Goal: Use online tool/utility: Utilize a website feature to perform a specific function

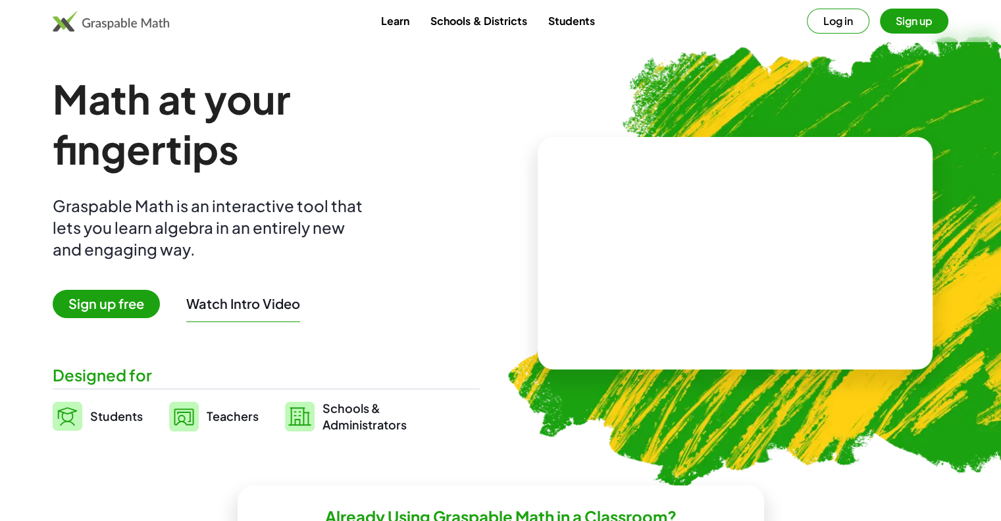
click at [706, 256] on video at bounding box center [734, 253] width 197 height 99
click at [240, 304] on button "Watch Intro Video" at bounding box center [243, 303] width 114 height 17
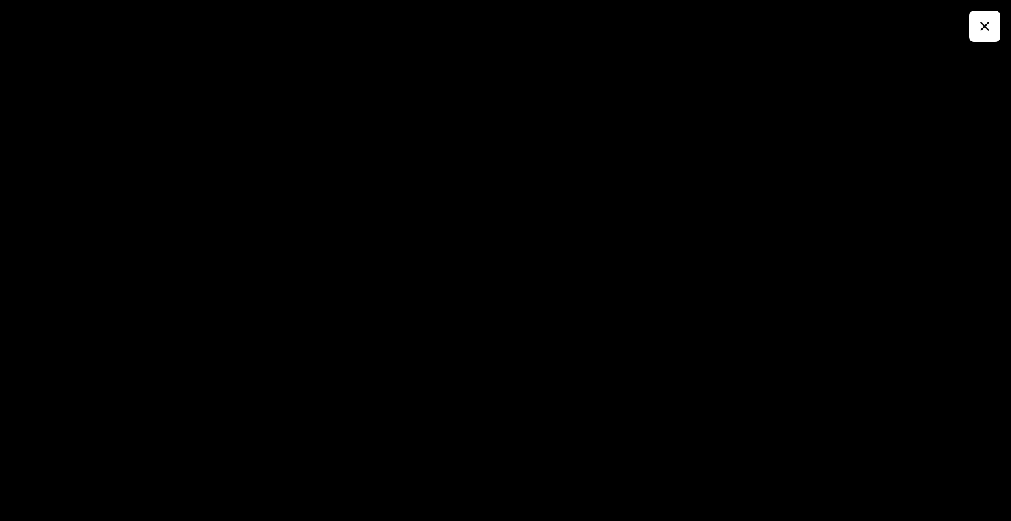
click at [982, 29] on icon "button" at bounding box center [985, 26] width 16 height 16
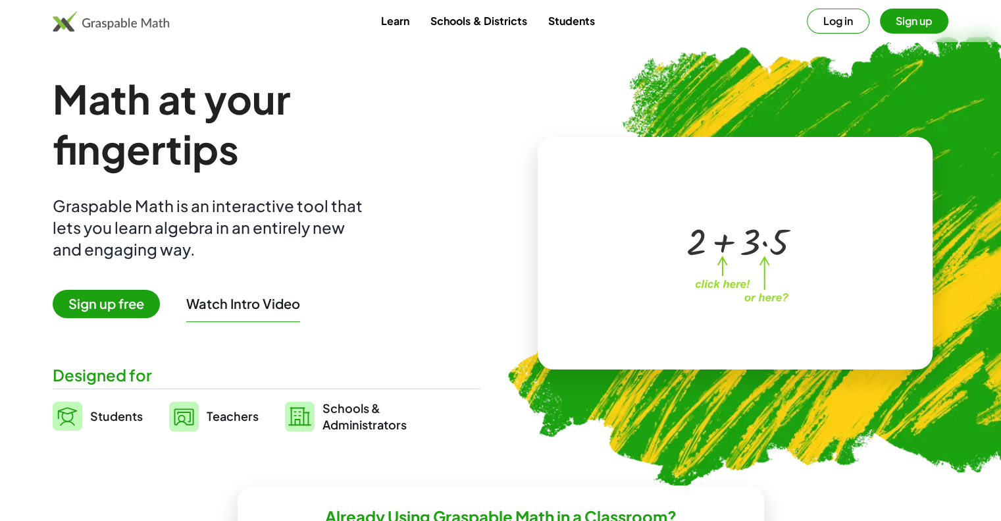
click at [779, 244] on div at bounding box center [738, 240] width 116 height 49
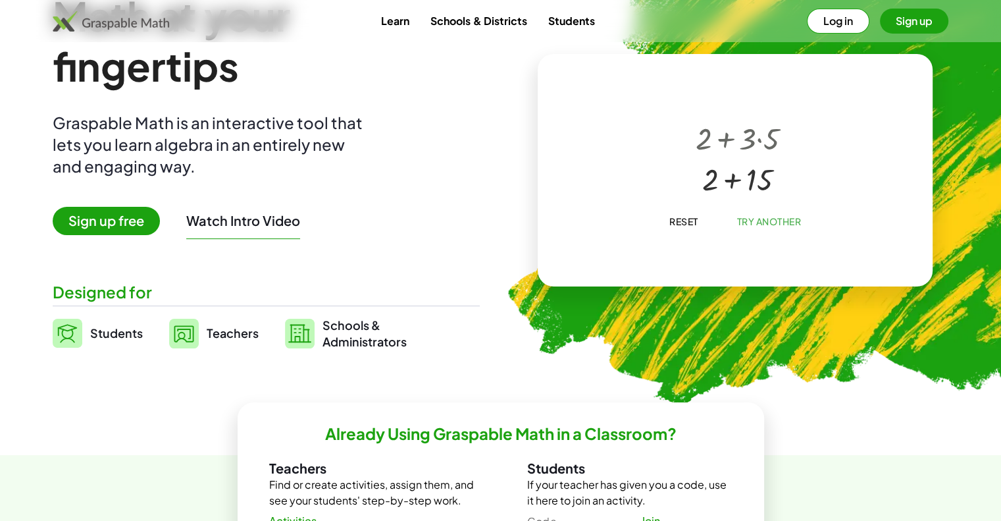
scroll to position [197, 0]
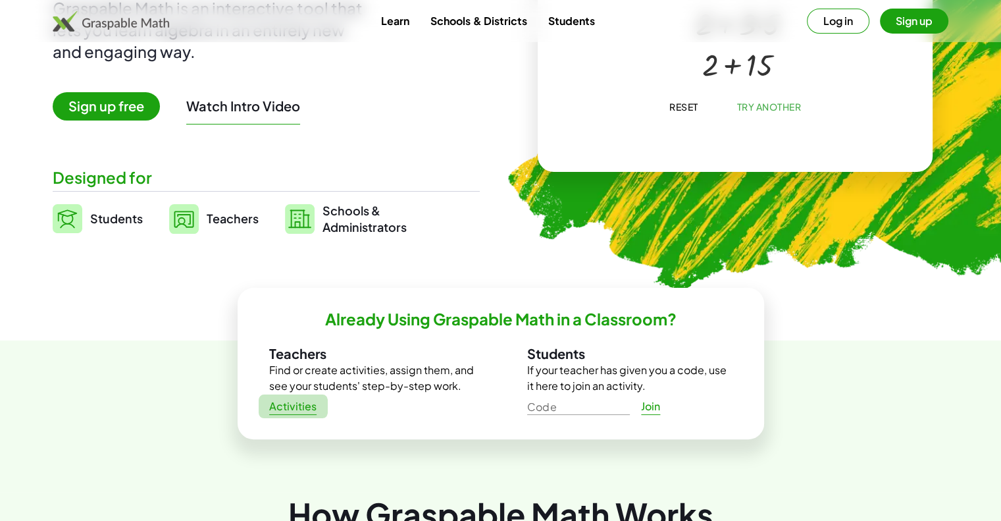
click at [292, 407] on span "Activities" at bounding box center [293, 407] width 48 height 14
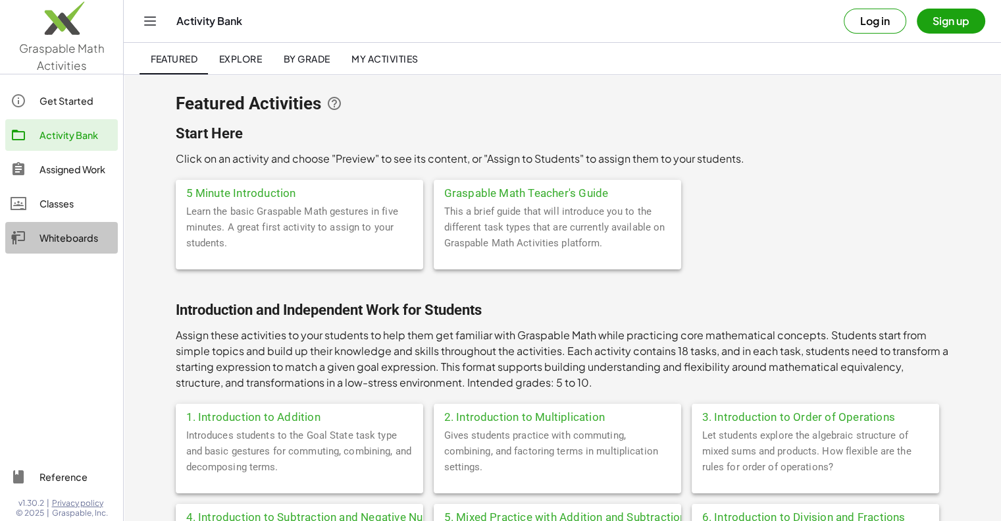
click at [63, 237] on div "Whiteboards" at bounding box center [75, 238] width 73 height 16
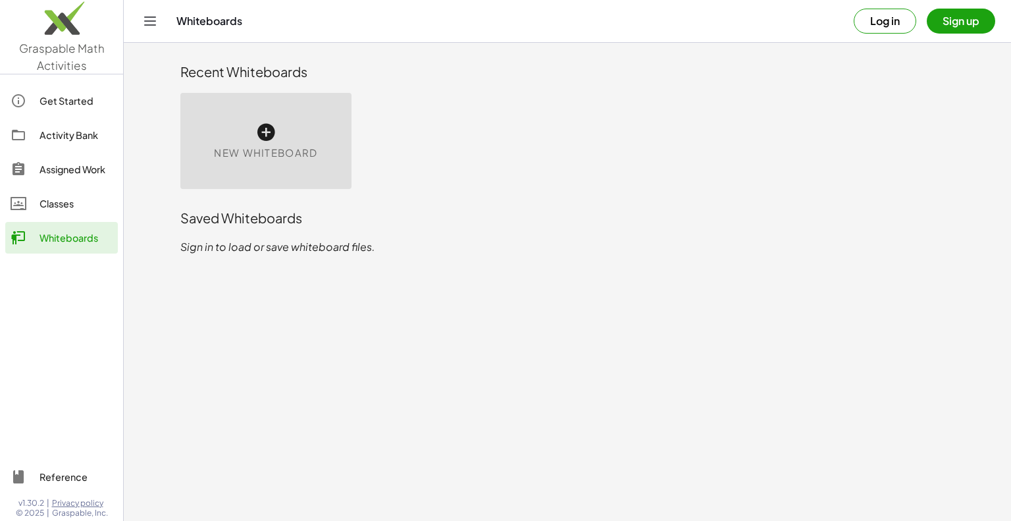
click at [248, 163] on div "New Whiteboard" at bounding box center [265, 141] width 171 height 96
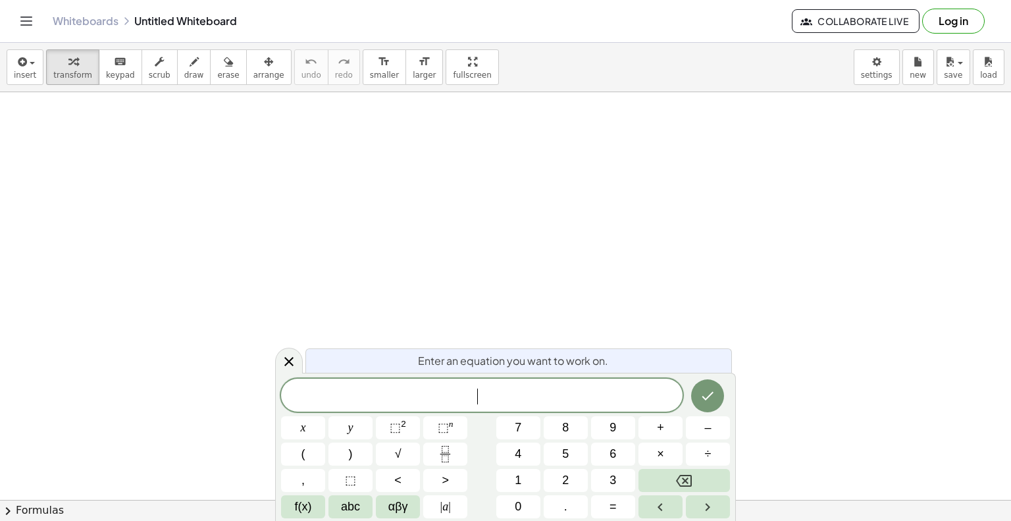
click at [496, 389] on span "​" at bounding box center [481, 396] width 401 height 18
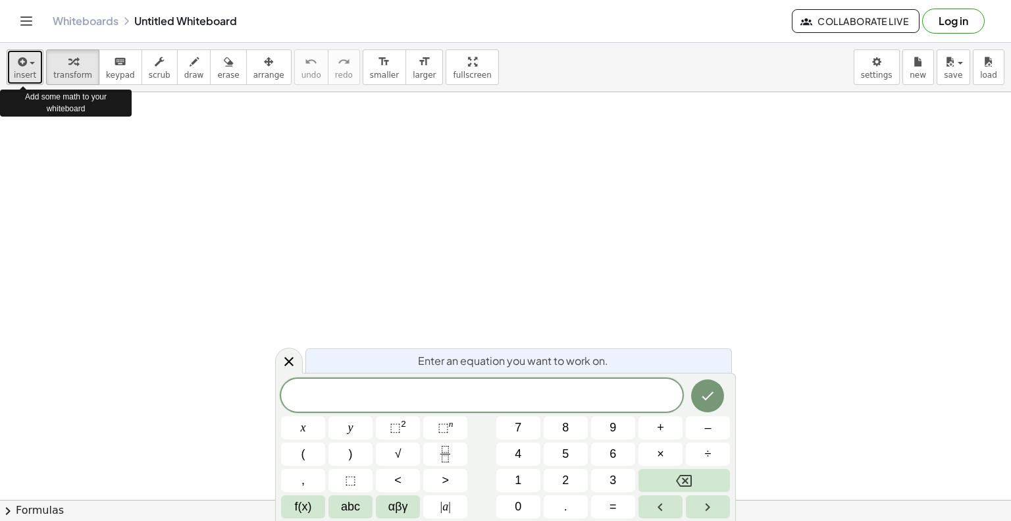
click at [20, 61] on icon "button" at bounding box center [21, 62] width 12 height 16
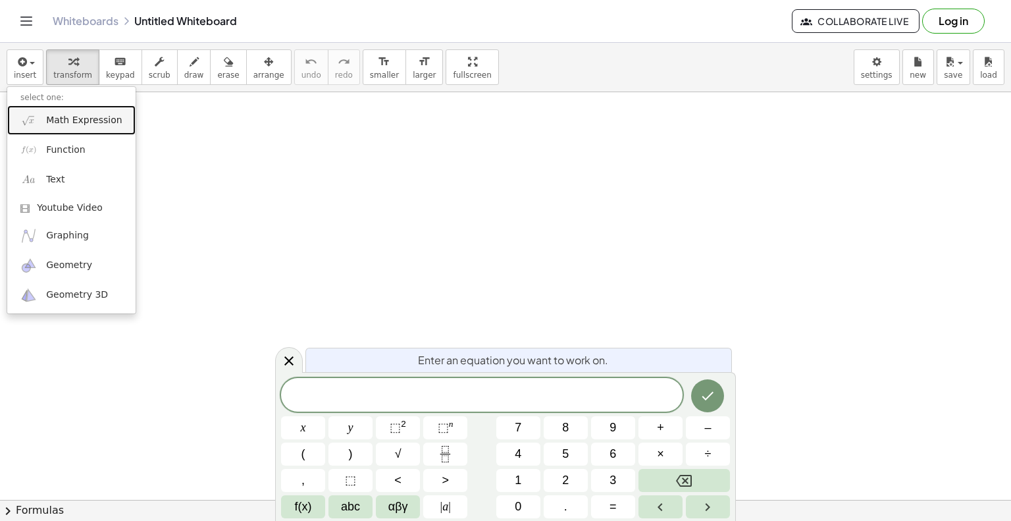
click at [52, 118] on span "Math Expression" at bounding box center [84, 120] width 76 height 13
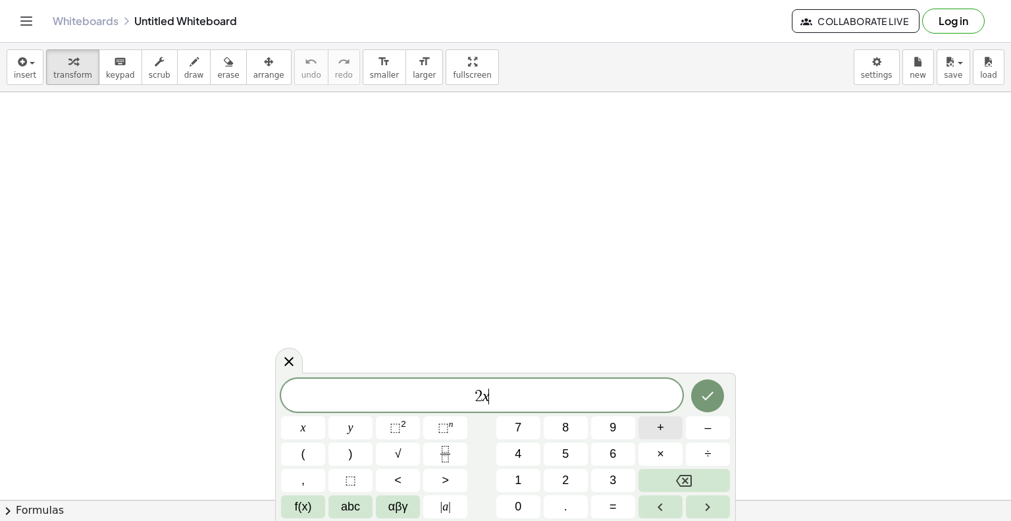
click at [655, 428] on button "+" at bounding box center [660, 427] width 44 height 23
click at [612, 472] on span "3" at bounding box center [612, 480] width 7 height 18
click at [614, 500] on span "=" at bounding box center [612, 507] width 7 height 18
click at [567, 428] on span "8" at bounding box center [565, 428] width 7 height 18
click at [710, 403] on button "Done" at bounding box center [707, 395] width 33 height 33
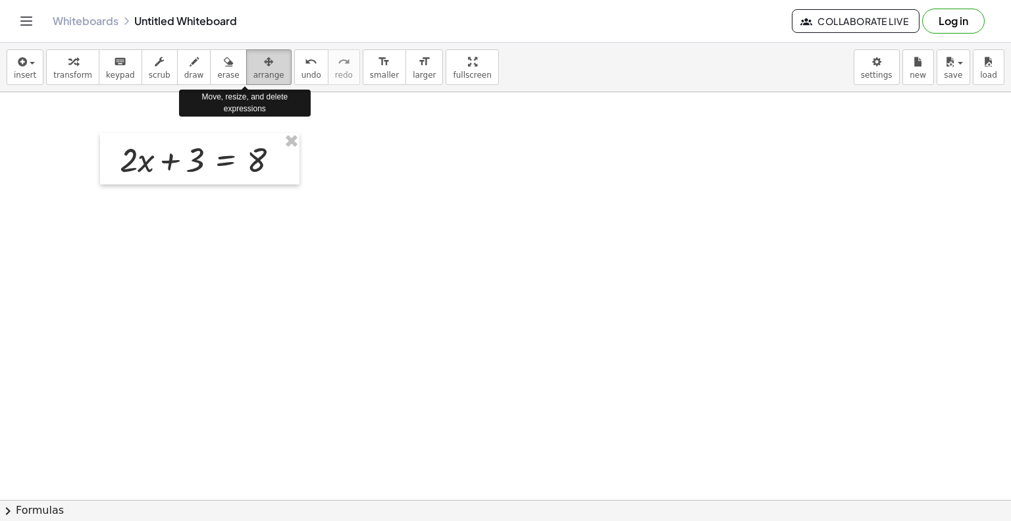
click at [253, 71] on span "arrange" at bounding box center [268, 74] width 31 height 9
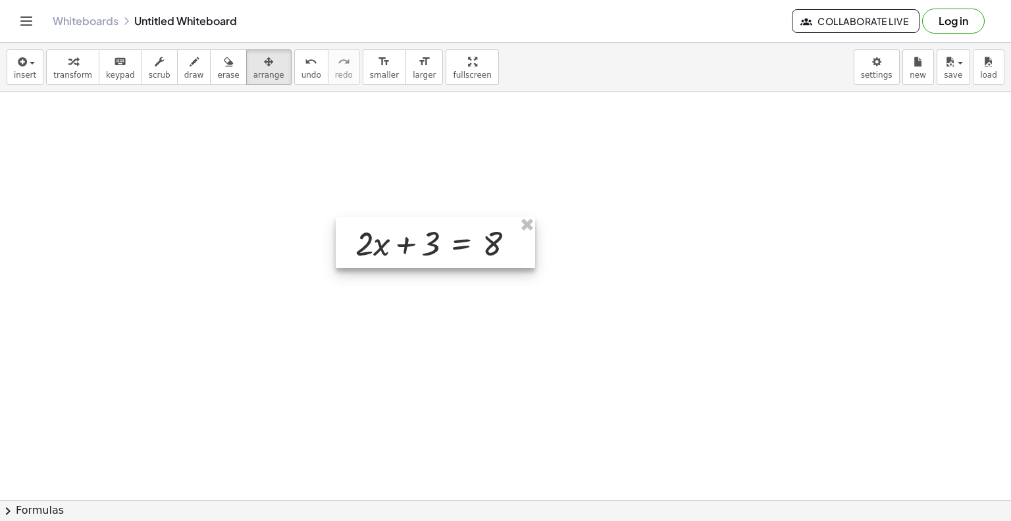
drag, startPoint x: 238, startPoint y: 140, endPoint x: 474, endPoint y: 223, distance: 250.0
click at [474, 223] on div at bounding box center [435, 242] width 199 height 51
click at [14, 76] on span "insert" at bounding box center [25, 74] width 22 height 9
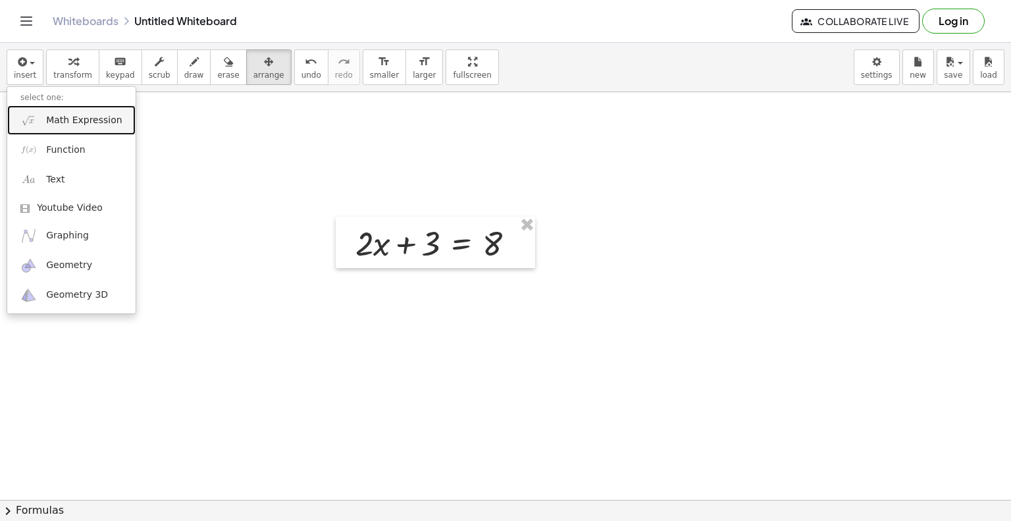
click at [61, 127] on link "Math Expression" at bounding box center [71, 120] width 128 height 30
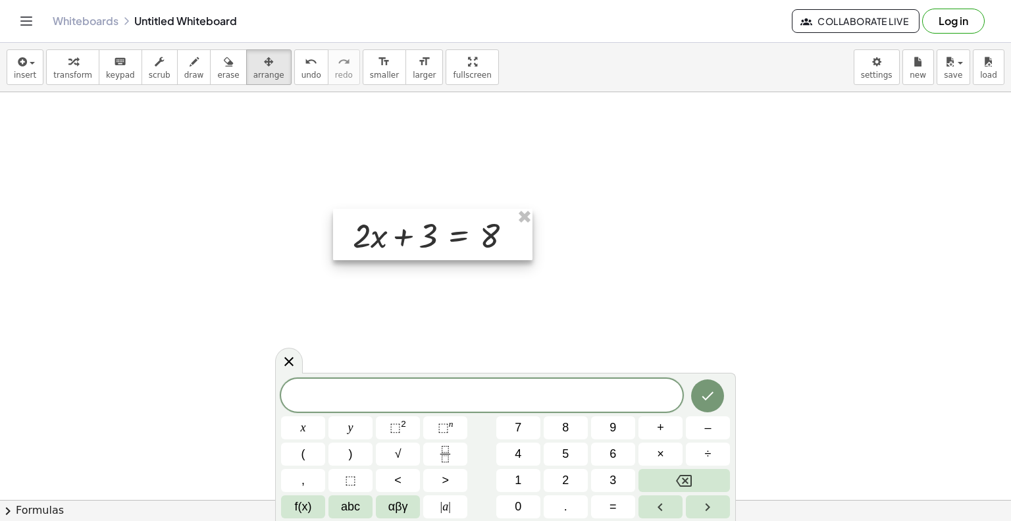
drag, startPoint x: 434, startPoint y: 249, endPoint x: 422, endPoint y: 238, distance: 17.2
click at [422, 238] on div at bounding box center [432, 234] width 199 height 51
click at [421, 238] on div at bounding box center [422, 230] width 199 height 51
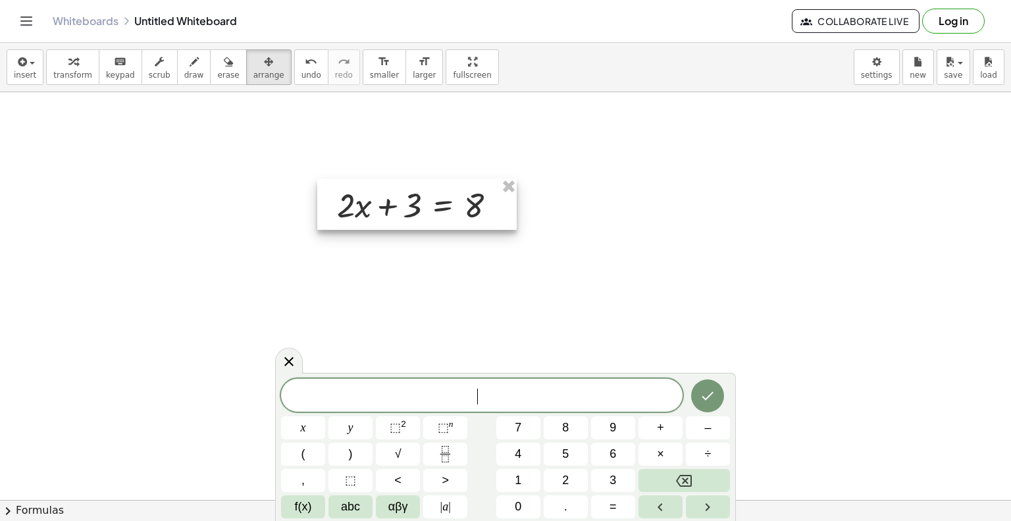
drag, startPoint x: 429, startPoint y: 234, endPoint x: 423, endPoint y: 207, distance: 27.0
click at [423, 207] on div at bounding box center [416, 203] width 199 height 51
